Goal: Task Accomplishment & Management: Use online tool/utility

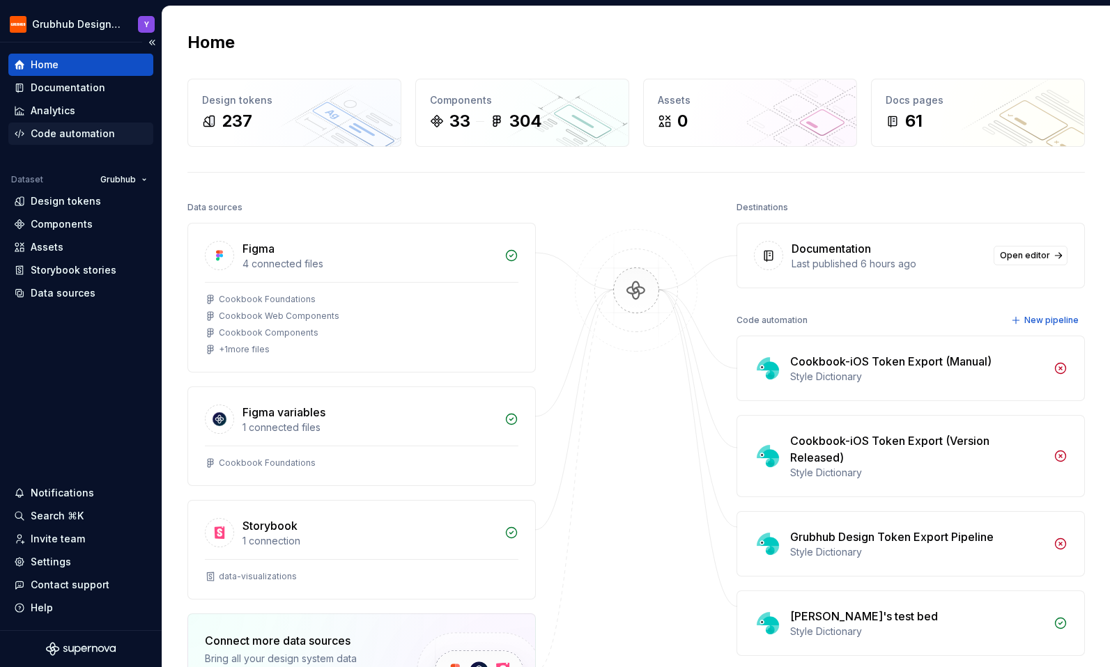
click at [69, 131] on div "Code automation" at bounding box center [73, 134] width 84 height 14
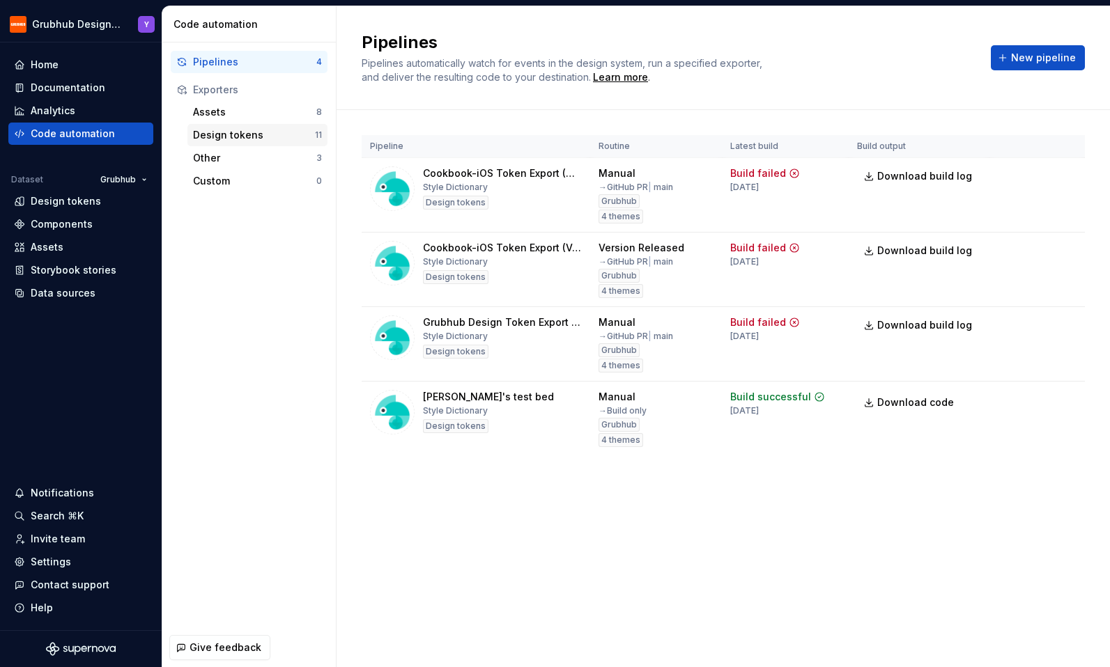
click at [250, 137] on div "Design tokens" at bounding box center [254, 135] width 122 height 14
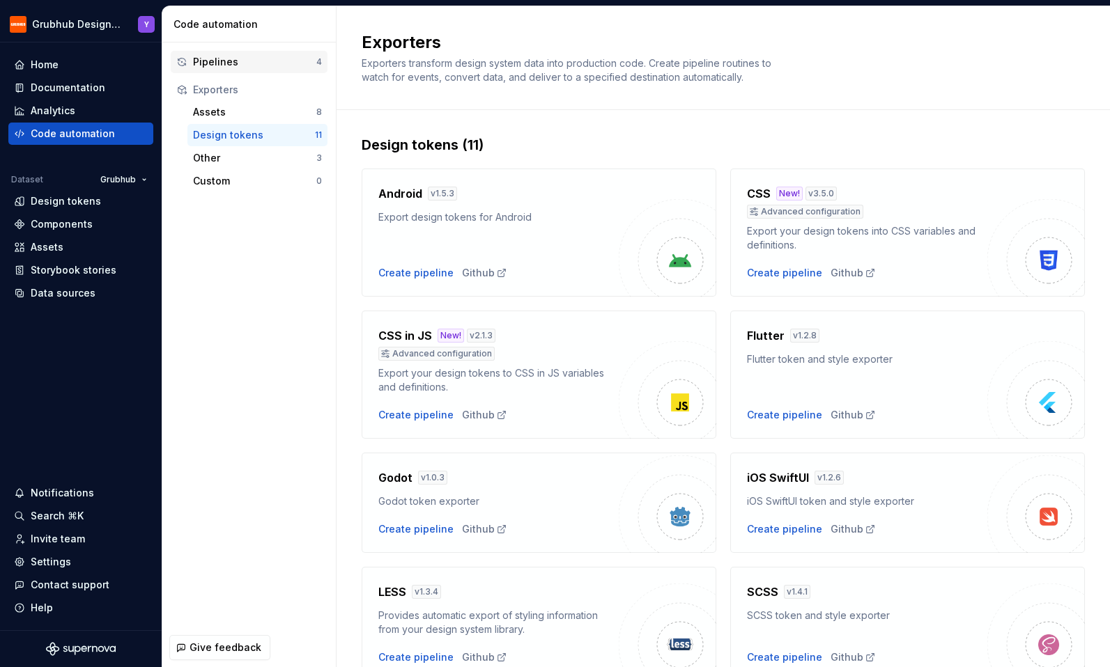
click at [244, 63] on div "Pipelines" at bounding box center [254, 62] width 123 height 14
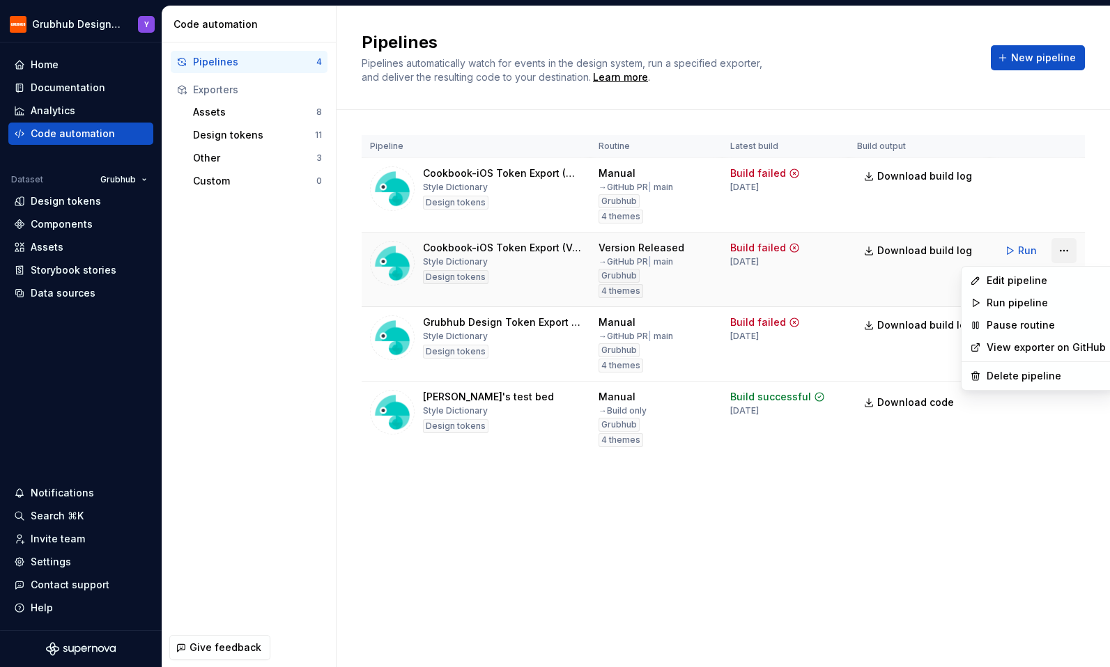
click at [1060, 249] on html "Grubhub Design System Y Home Documentation Analytics Code automation Dataset Gr…" at bounding box center [555, 333] width 1110 height 667
click at [1034, 280] on div "Edit pipeline" at bounding box center [1045, 281] width 119 height 14
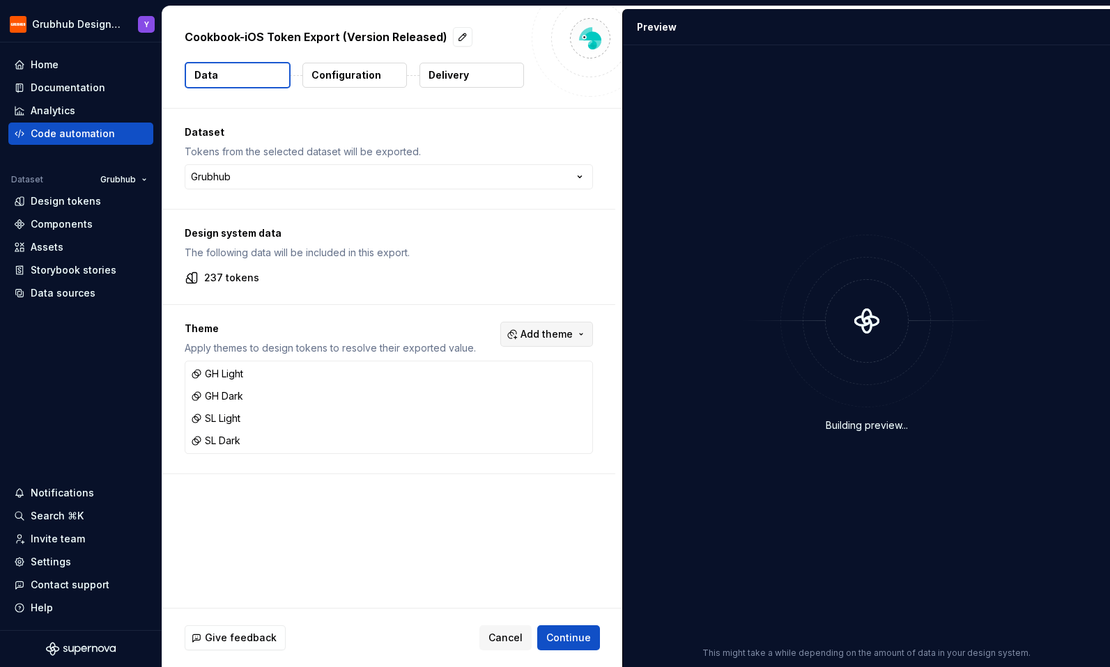
click at [576, 324] on button "Add theme" at bounding box center [546, 334] width 93 height 25
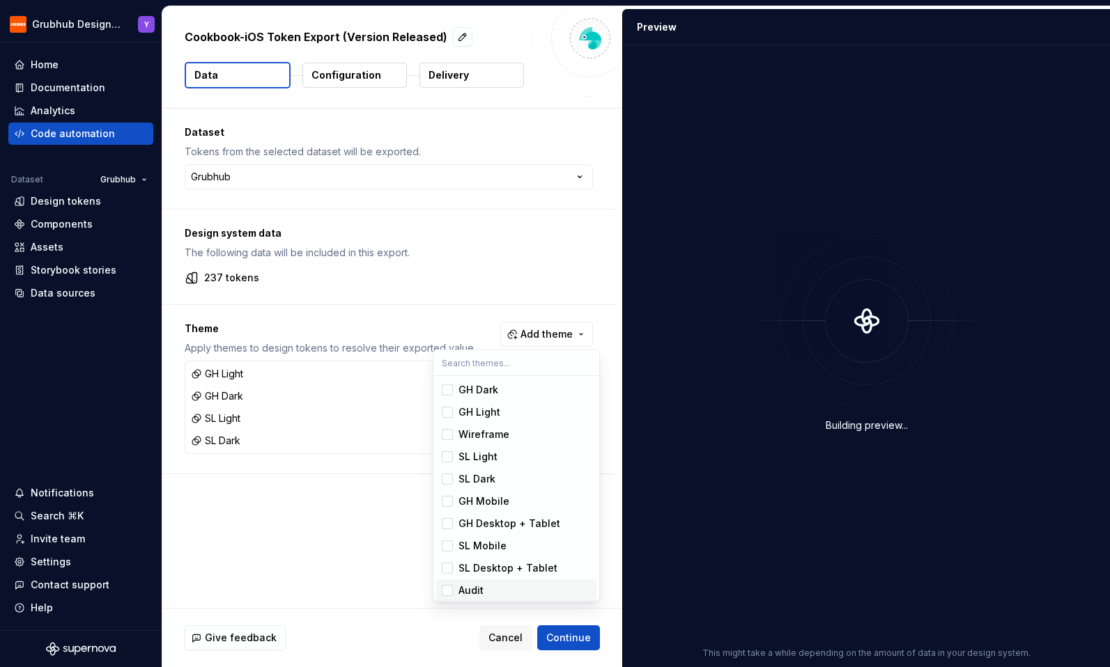
click at [501, 583] on span "Audit" at bounding box center [516, 591] width 160 height 22
click at [555, 632] on html "Grubhub Design System Y Home Documentation Analytics Code automation Dataset Gr…" at bounding box center [555, 333] width 1110 height 667
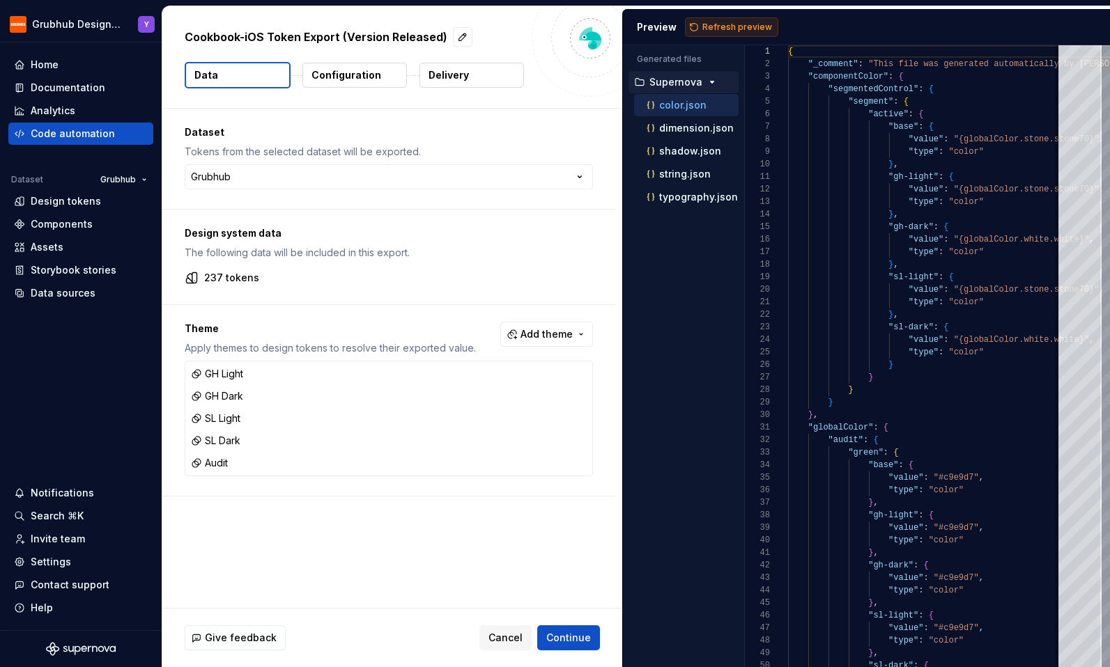
click at [727, 22] on span "Refresh preview" at bounding box center [737, 27] width 70 height 11
click at [571, 633] on span "Continue" at bounding box center [568, 638] width 45 height 14
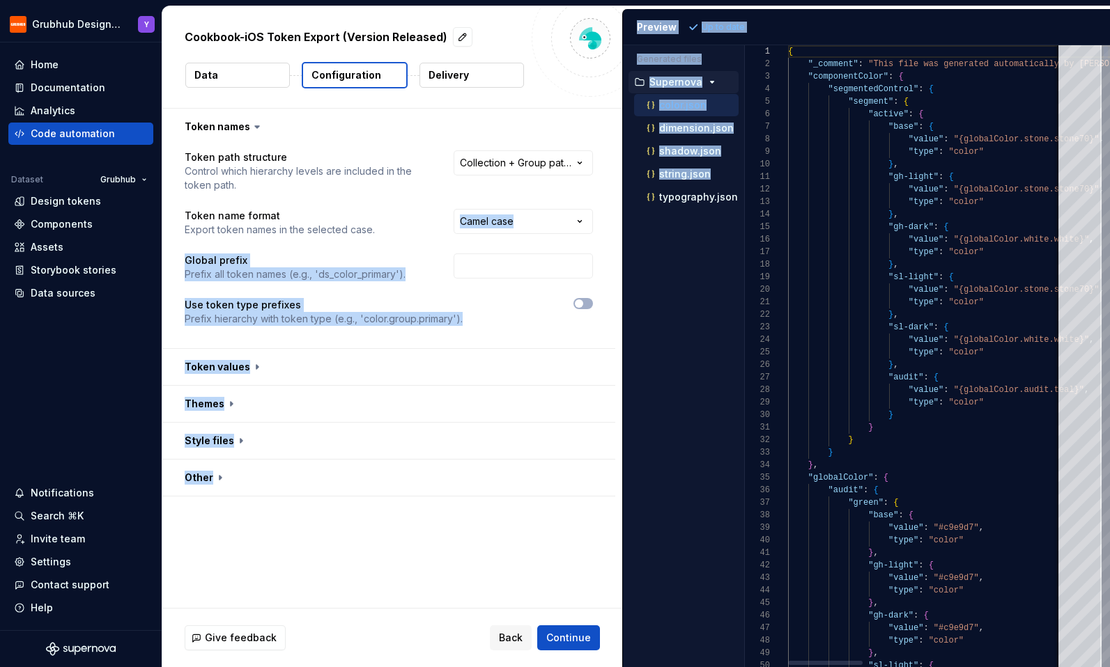
scroll to position [125, 0]
drag, startPoint x: 622, startPoint y: 240, endPoint x: 604, endPoint y: 241, distance: 18.1
click at [604, 241] on div "**********" at bounding box center [635, 336] width 947 height 661
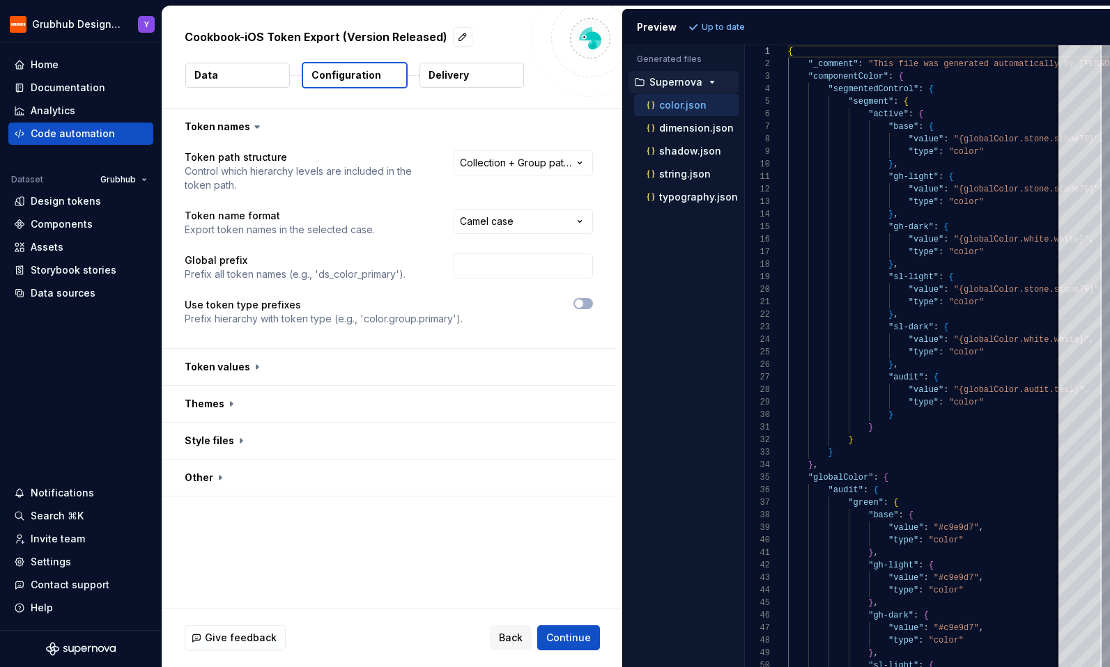
click at [665, 228] on div "Accessibility guide for tree . Navigate the tree with the arrow keys. Common tr…" at bounding box center [683, 368] width 121 height 600
click at [711, 107] on div "color.json" at bounding box center [691, 105] width 95 height 14
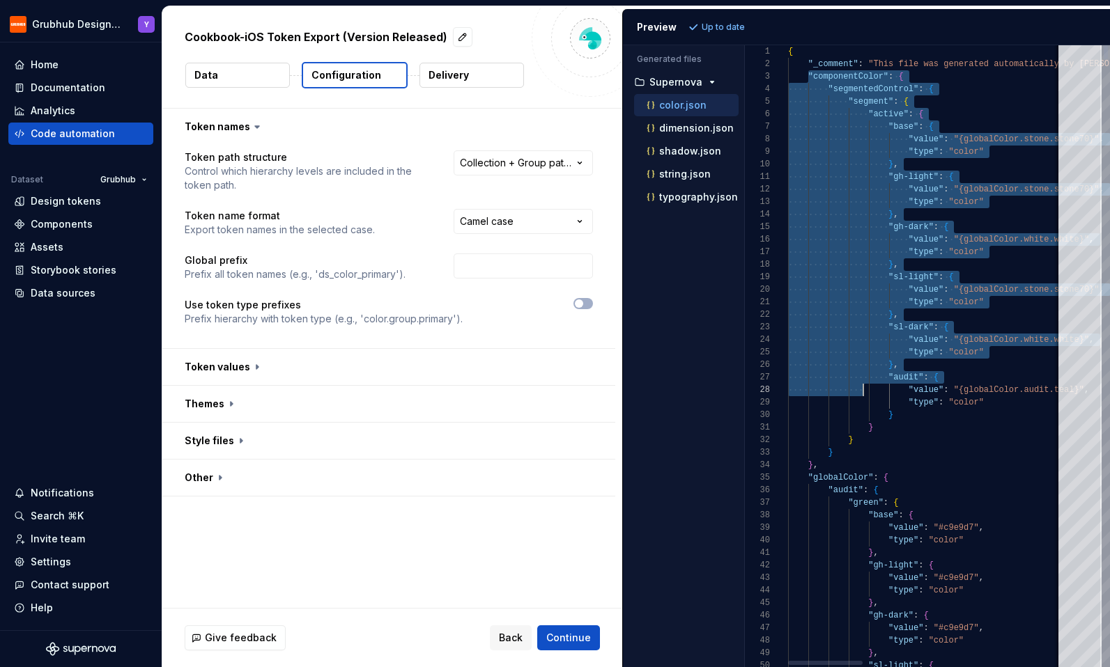
type textarea "**********"
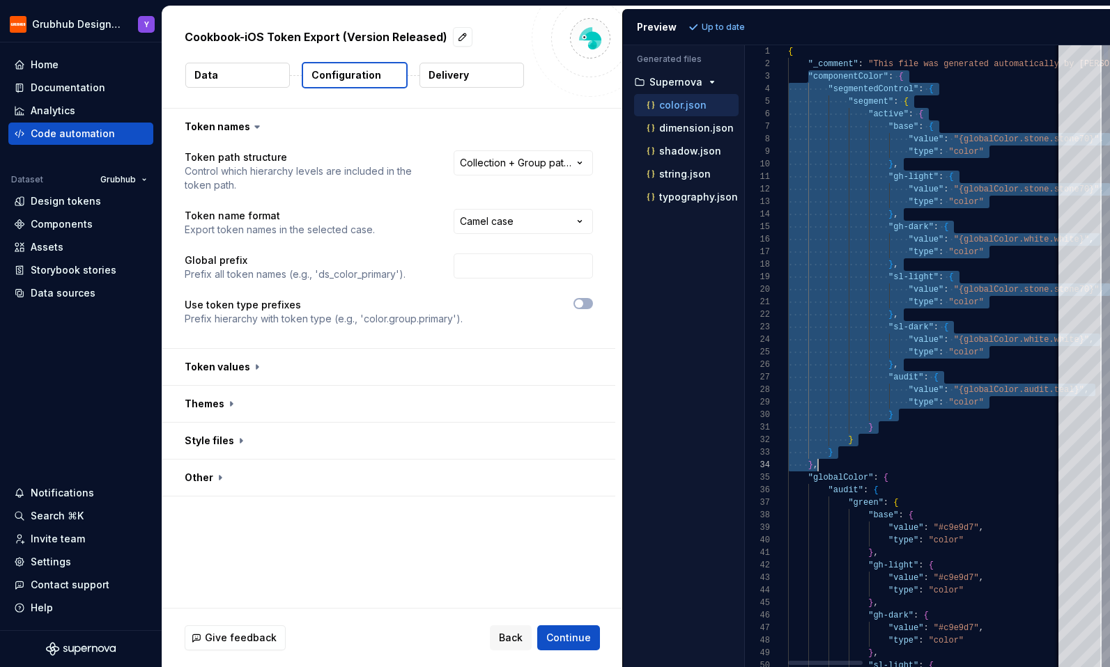
scroll to position [25, 25]
drag, startPoint x: 806, startPoint y: 75, endPoint x: 813, endPoint y: 465, distance: 389.5
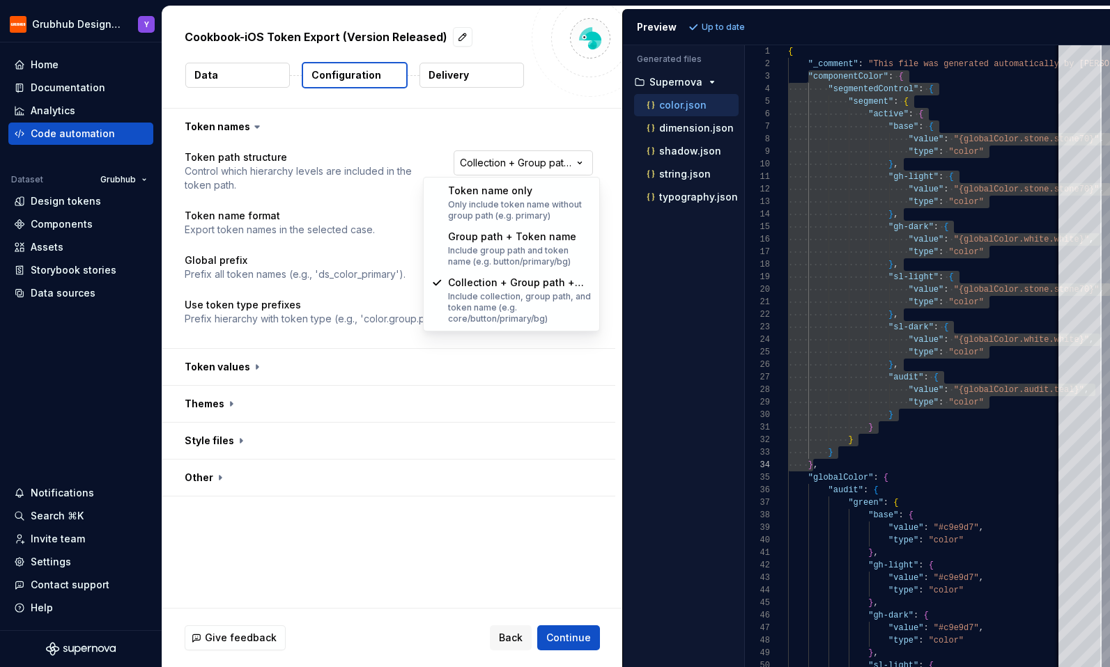
click at [521, 168] on html "**********" at bounding box center [555, 333] width 1110 height 667
click at [520, 120] on html "**********" at bounding box center [555, 333] width 1110 height 667
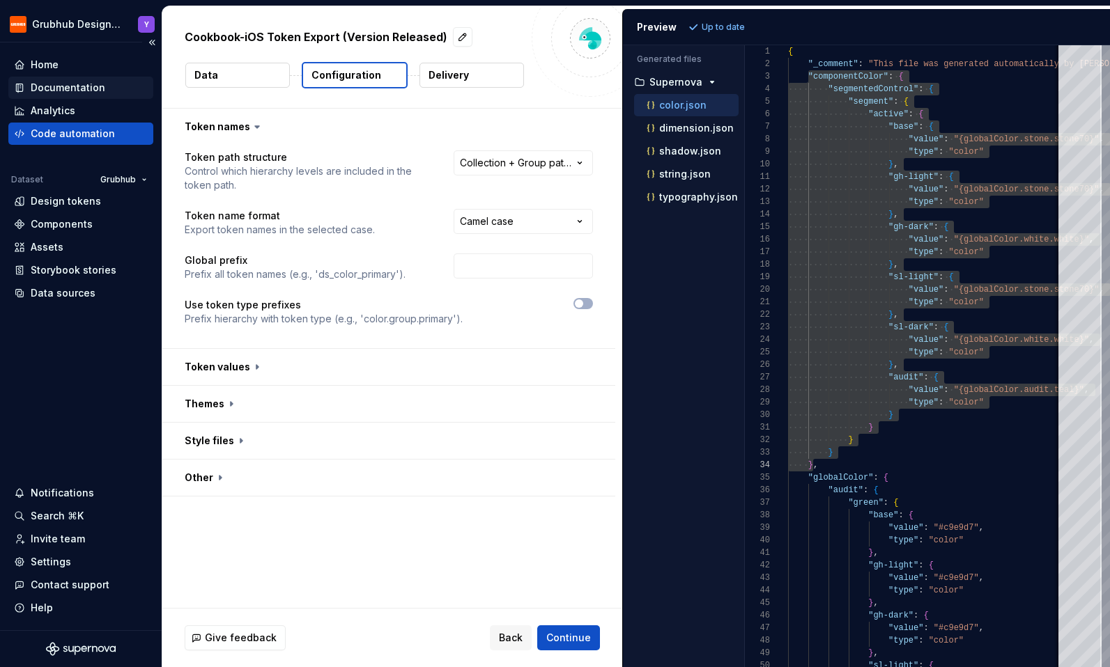
click at [97, 83] on div "Documentation" at bounding box center [68, 88] width 75 height 14
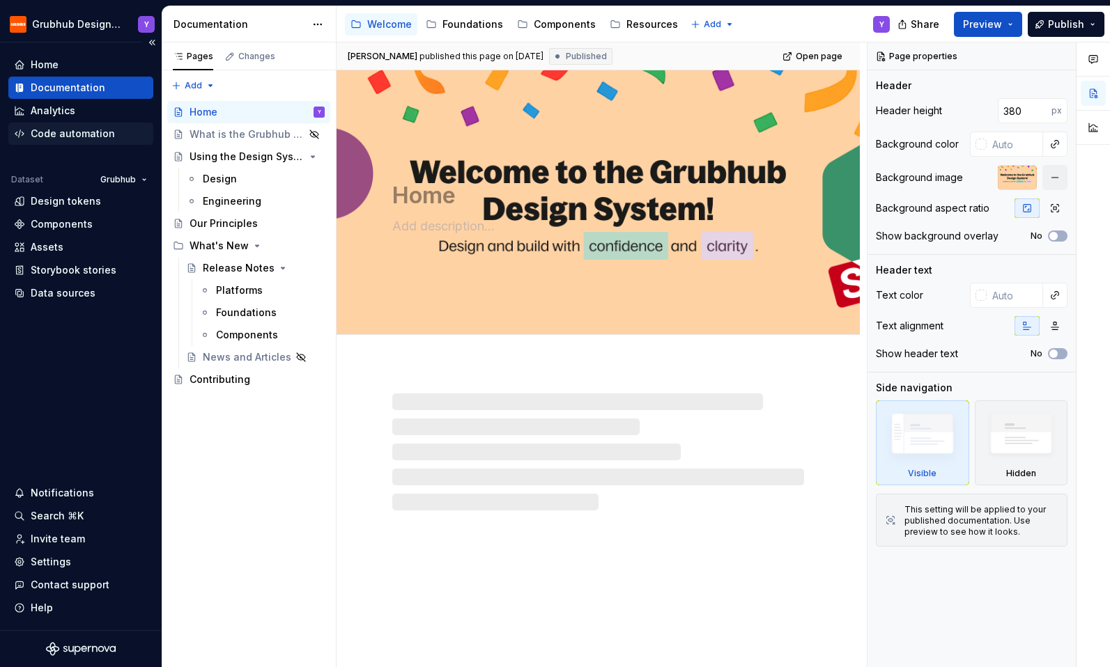
click at [61, 130] on div "Code automation" at bounding box center [73, 134] width 84 height 14
type textarea "*"
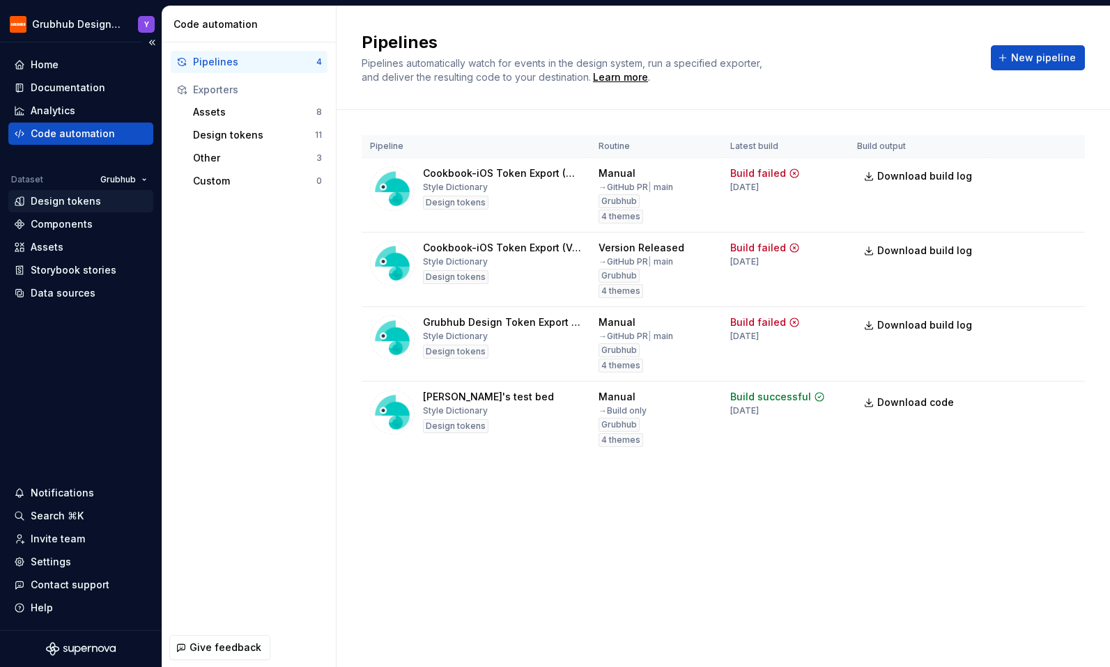
click at [63, 199] on div "Design tokens" at bounding box center [66, 201] width 70 height 14
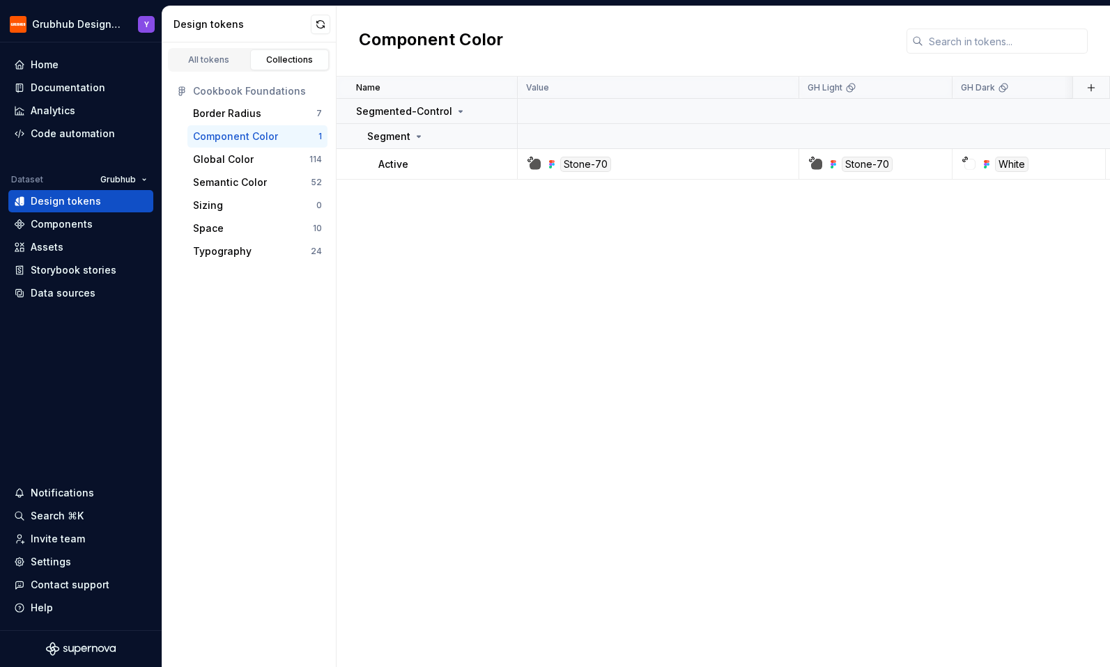
click at [256, 137] on div "Component Color" at bounding box center [235, 137] width 85 height 14
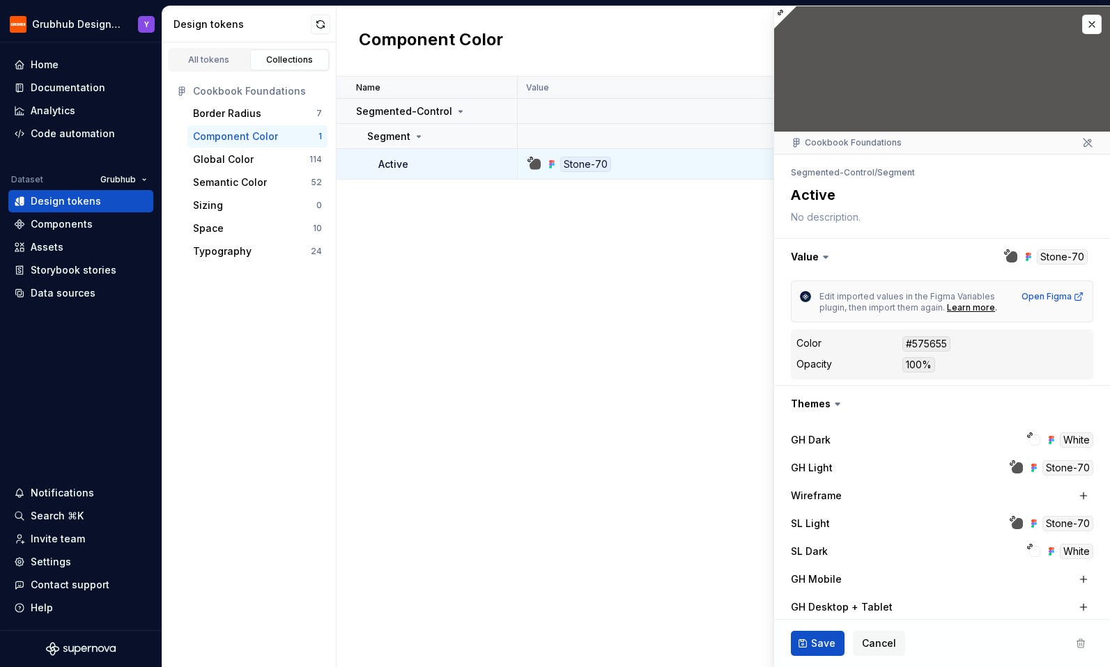
type textarea "*"
click at [1092, 24] on button "button" at bounding box center [1092, 25] width 20 height 20
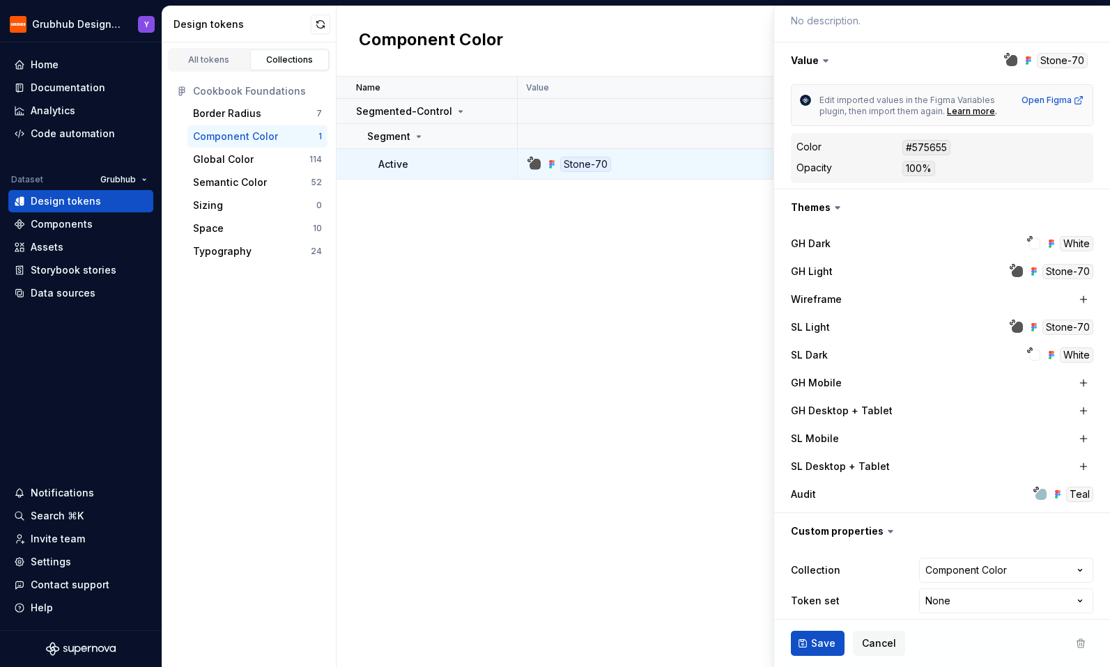
scroll to position [208, 0]
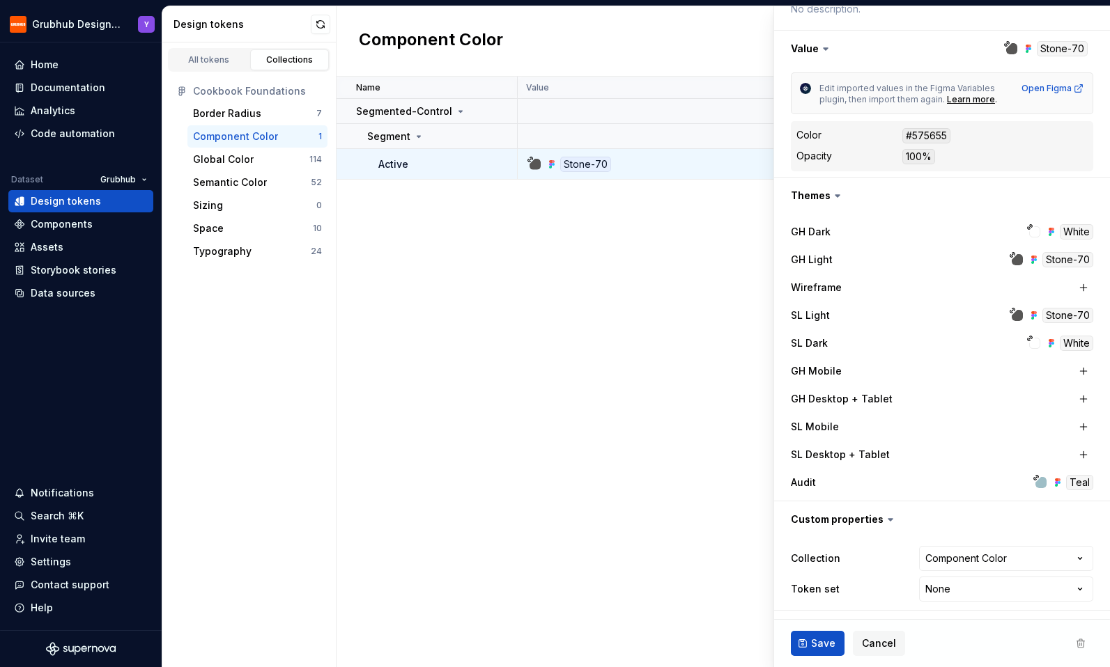
click at [480, 206] on div "Name Value GH Light GH Dark SL Light SL Dark Audit Collection Token set Descrip…" at bounding box center [722, 372] width 773 height 591
click at [282, 183] on div "Semantic Color" at bounding box center [252, 183] width 118 height 14
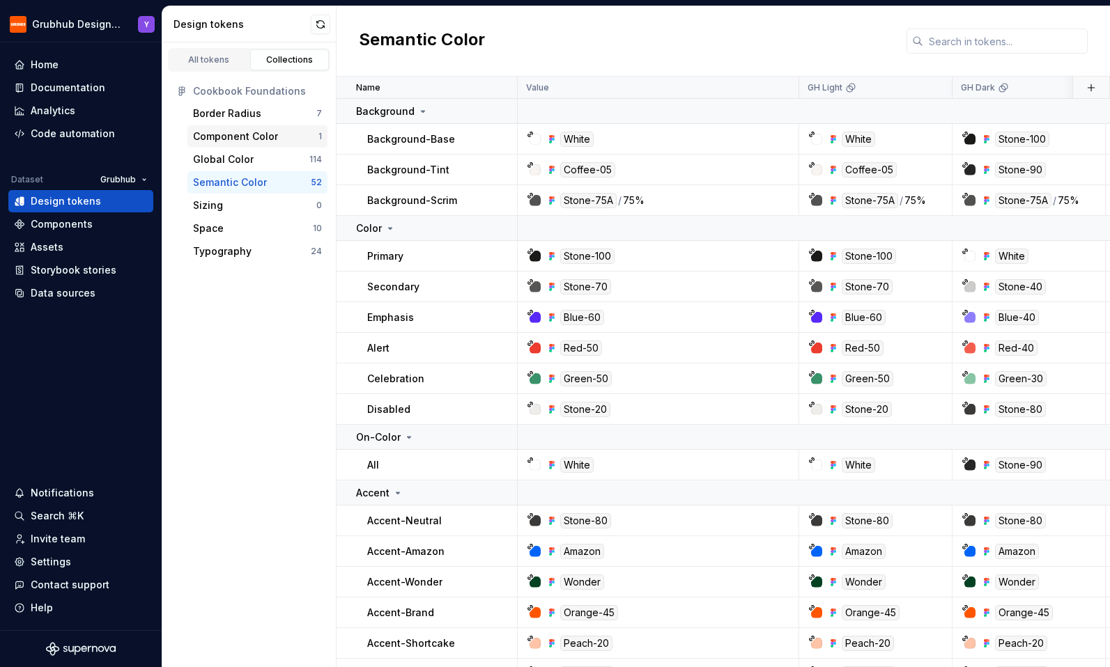
click at [261, 132] on div "Component Color" at bounding box center [235, 137] width 85 height 14
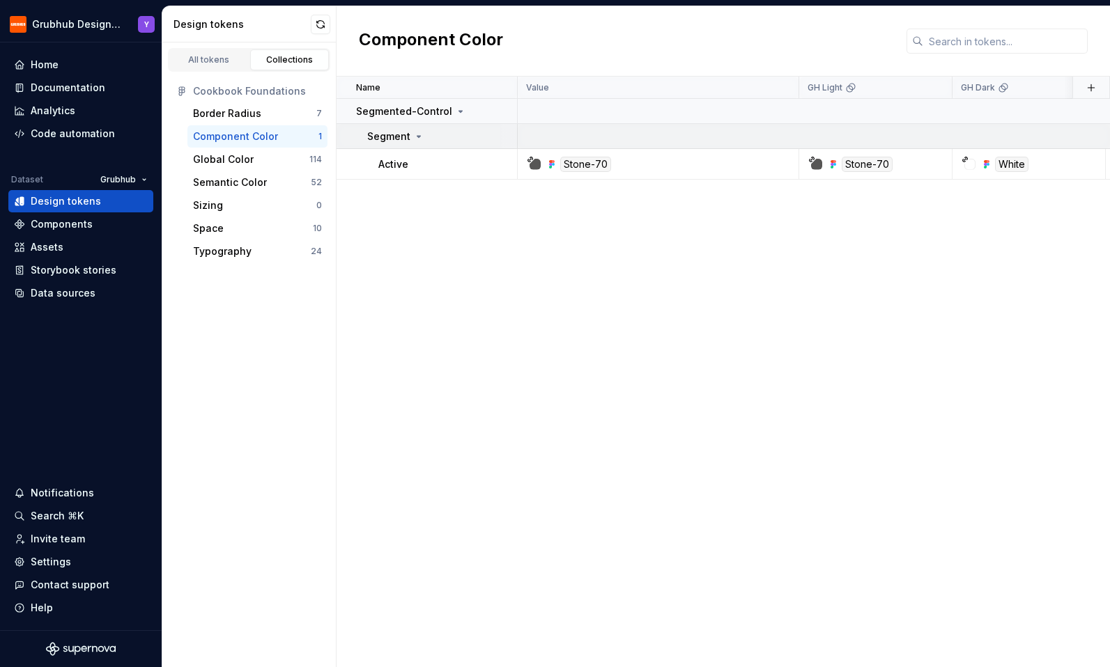
click at [413, 132] on icon at bounding box center [418, 136] width 11 height 11
click at [395, 160] on p "Active" at bounding box center [393, 164] width 30 height 14
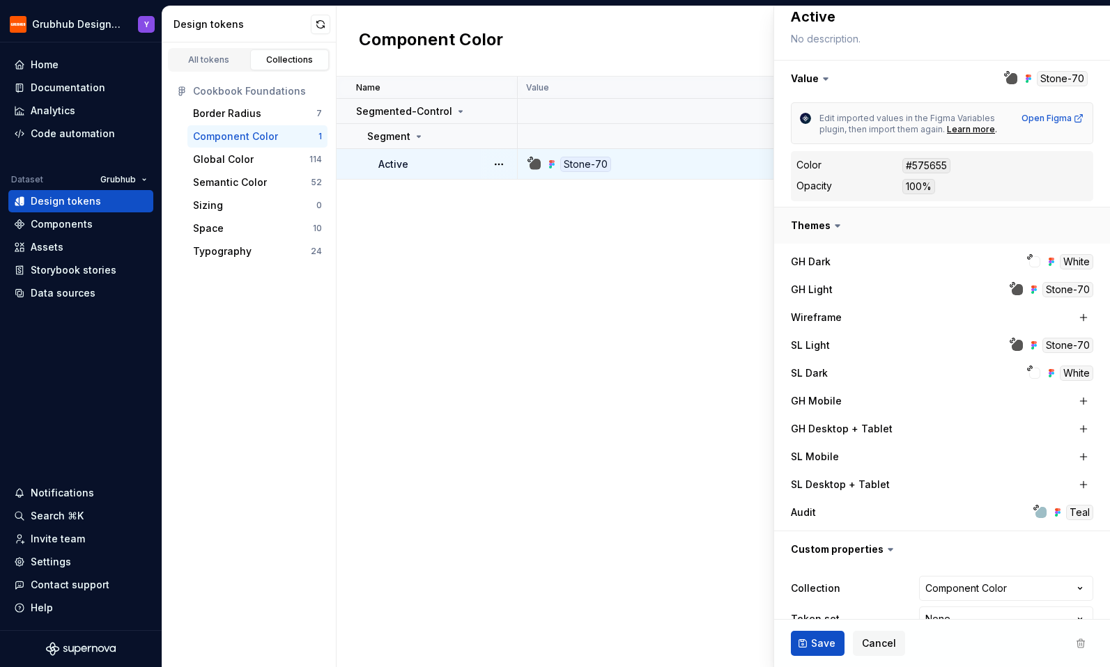
scroll to position [208, 0]
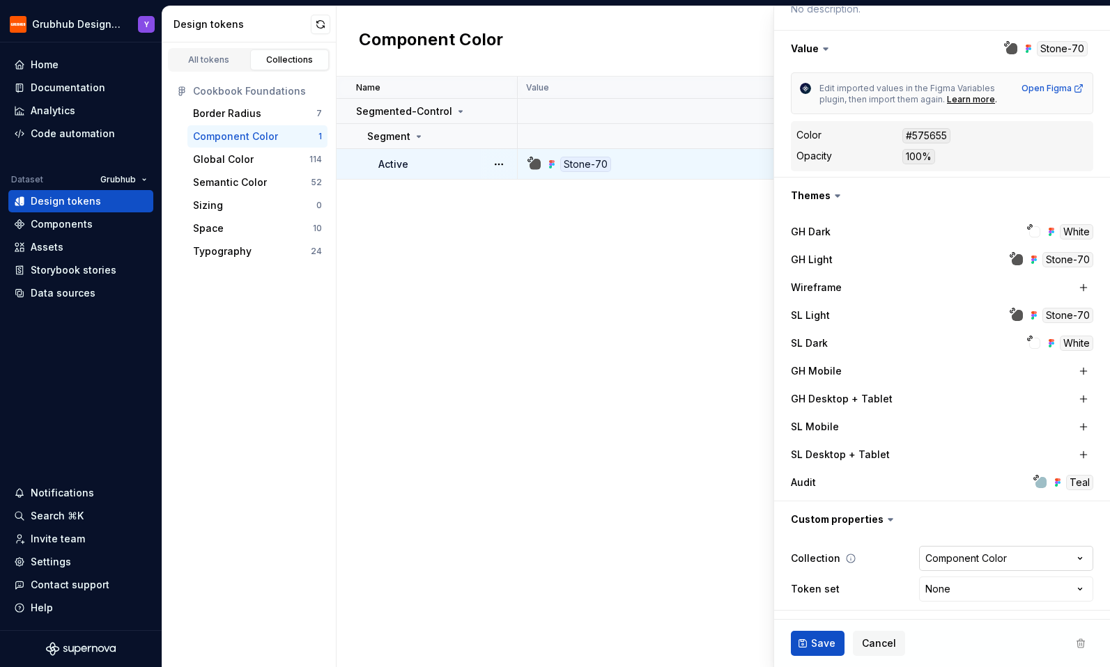
click at [938, 552] on html "Grubhub Design System Y Home Documentation Analytics Code automation Dataset Gr…" at bounding box center [555, 333] width 1110 height 667
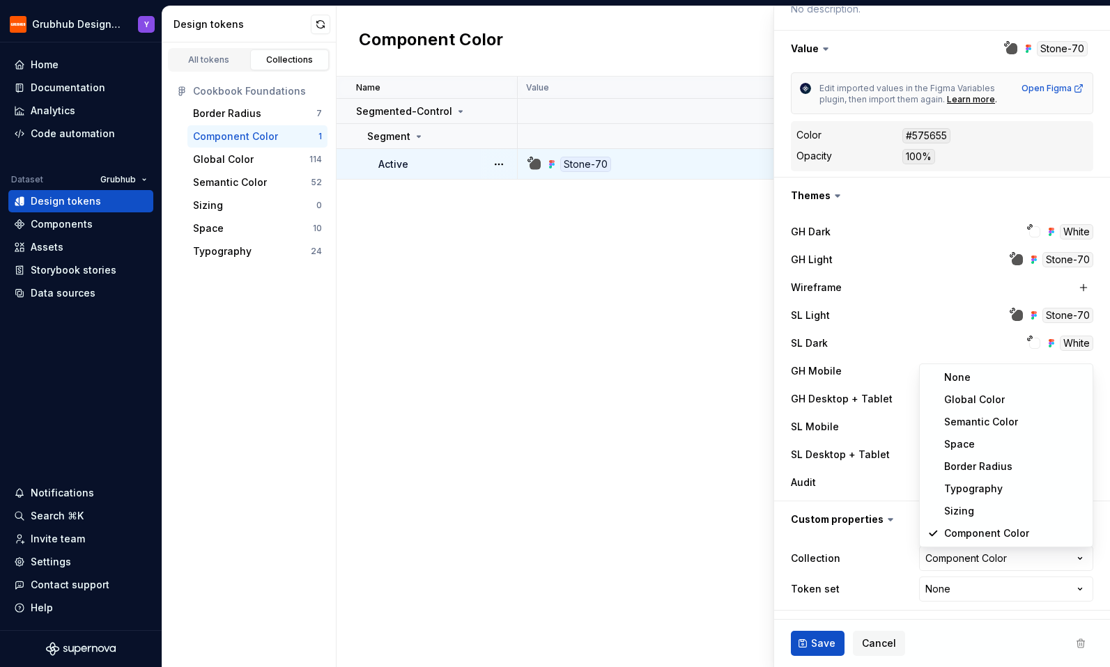
click at [901, 536] on html "Grubhub Design System Y Home Documentation Analytics Code automation Dataset Gr…" at bounding box center [555, 333] width 1110 height 667
click at [964, 552] on html "Grubhub Design System Y Home Documentation Analytics Code automation Dataset Gr…" at bounding box center [555, 333] width 1110 height 667
type textarea "*"
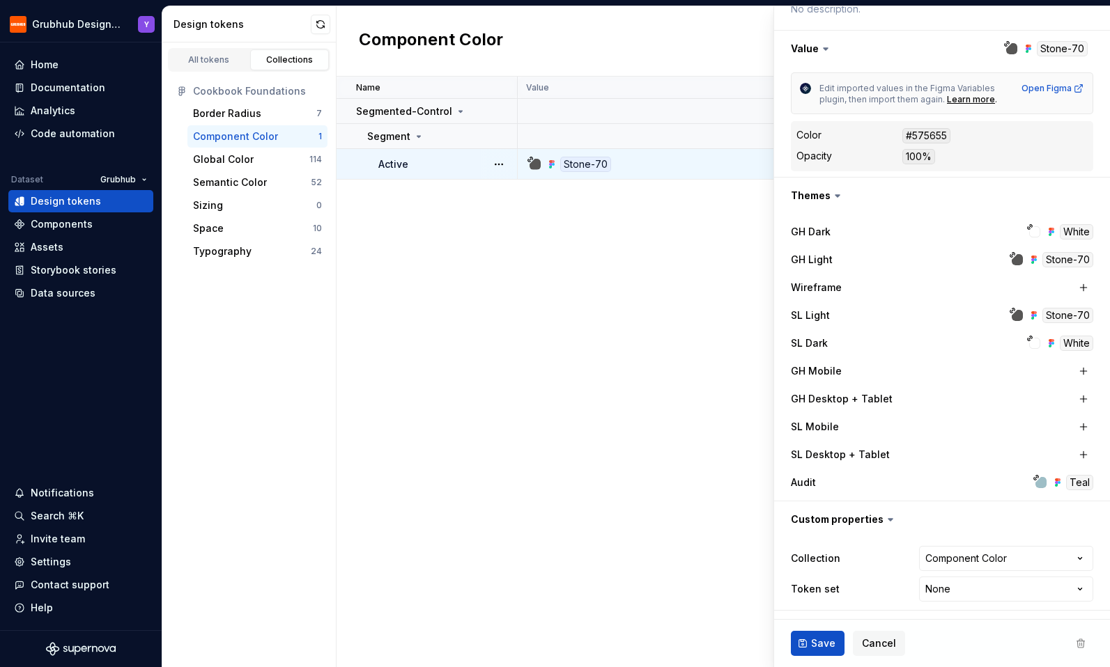
click at [90, 131] on html "Grubhub Design System Y Home Documentation Analytics Code automation Dataset Gr…" at bounding box center [555, 333] width 1110 height 667
click at [65, 131] on div "Code automation" at bounding box center [73, 134] width 84 height 14
